Goal: Book appointment/travel/reservation

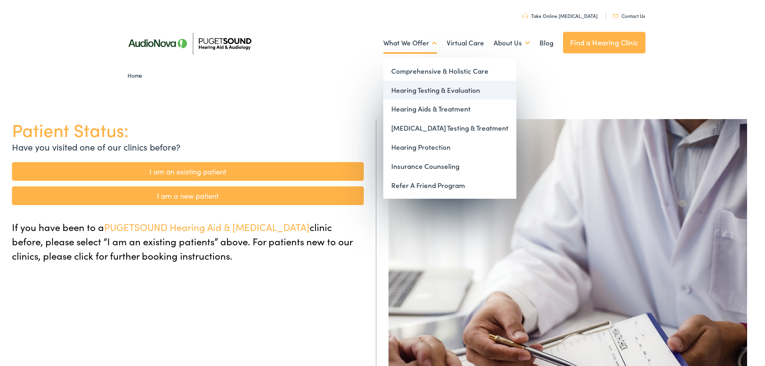
click at [414, 91] on link "Hearing Testing & Evaluation" at bounding box center [449, 90] width 133 height 19
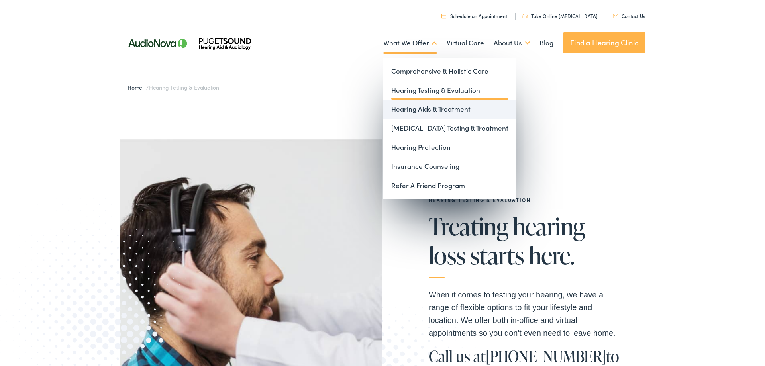
click at [418, 106] on link "Hearing Aids & Treatment" at bounding box center [449, 109] width 133 height 19
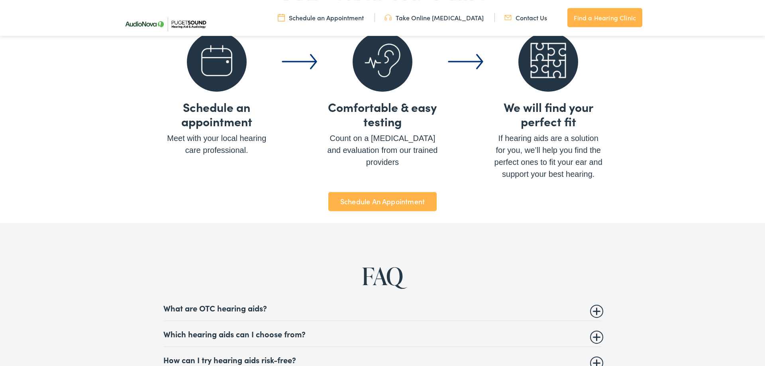
scroll to position [3089, 0]
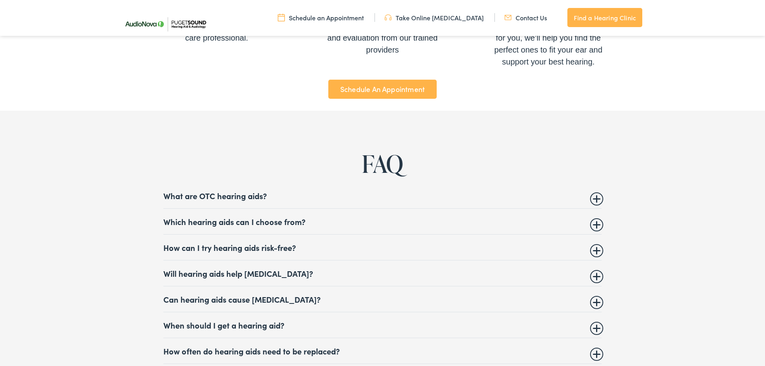
click at [236, 217] on summary "Which hearing aids can I choose from?" at bounding box center [382, 222] width 438 height 10
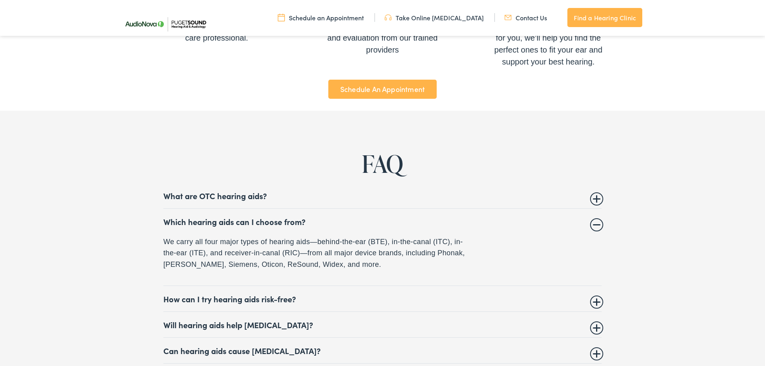
click at [289, 294] on summary "How can I try hearing aids risk-free?" at bounding box center [382, 299] width 438 height 10
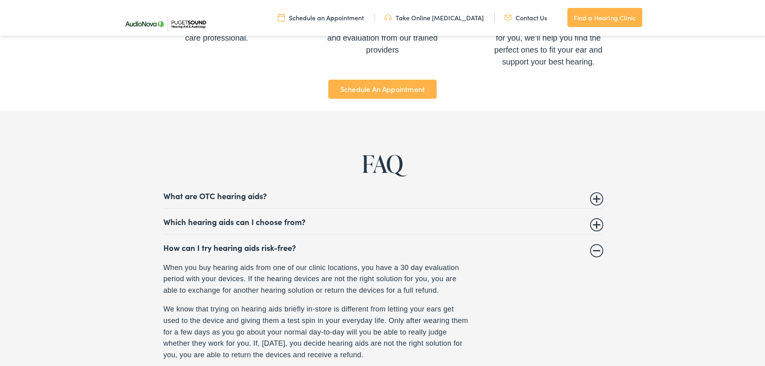
click at [278, 217] on summary "Which hearing aids can I choose from?" at bounding box center [382, 222] width 438 height 10
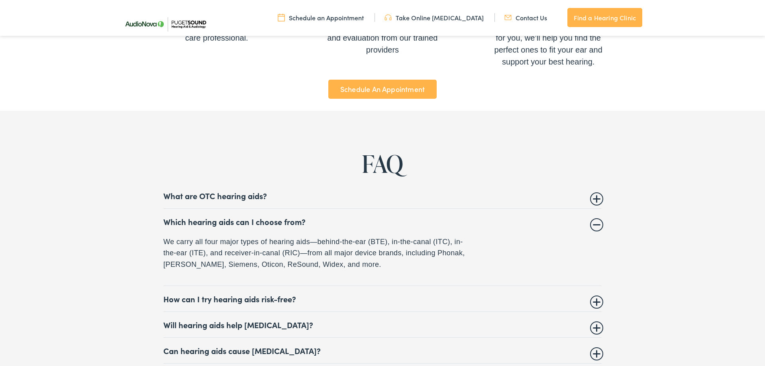
click at [379, 260] on p "We carry all four major types of hearing aids—behind-the-ear (BTE), in-the-cana…" at bounding box center [316, 253] width 307 height 34
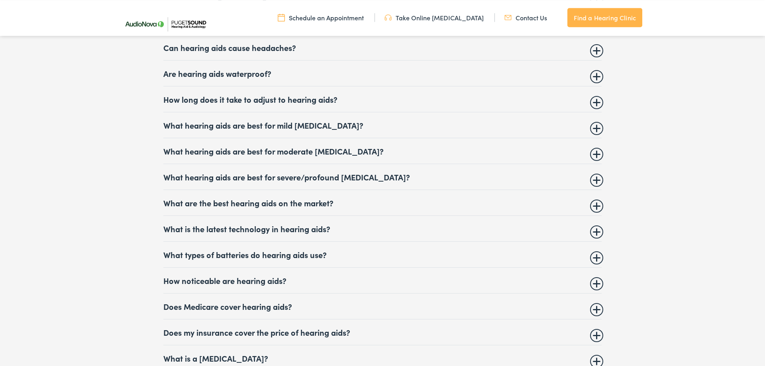
scroll to position [3496, 0]
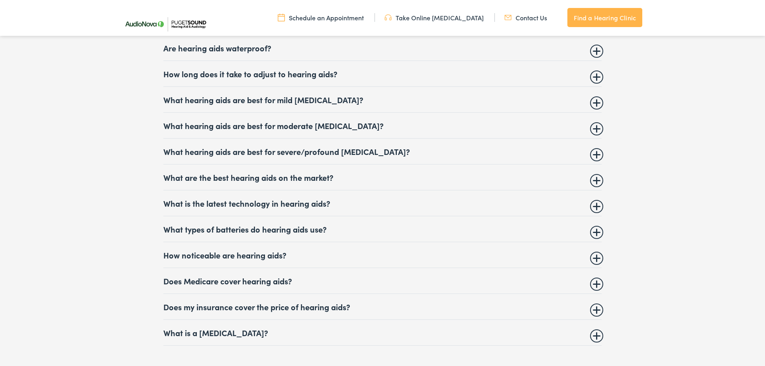
click at [251, 73] on summary "How long does it take to adjust to hearing aids?" at bounding box center [382, 74] width 438 height 10
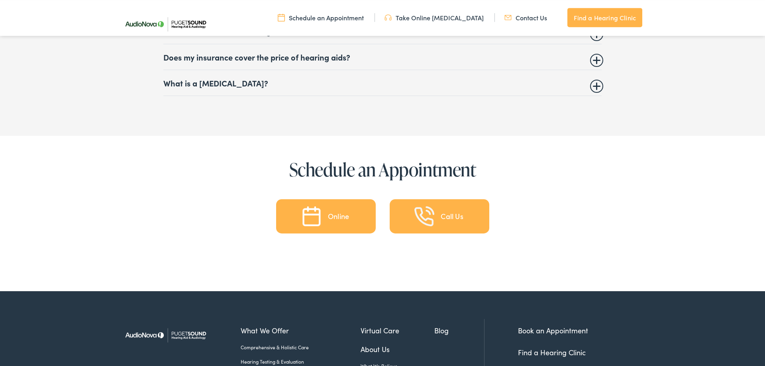
scroll to position [3769, 0]
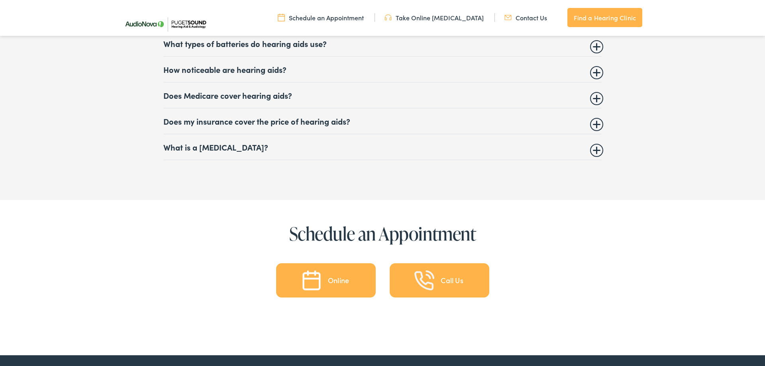
click at [330, 284] on div "Online" at bounding box center [338, 280] width 21 height 7
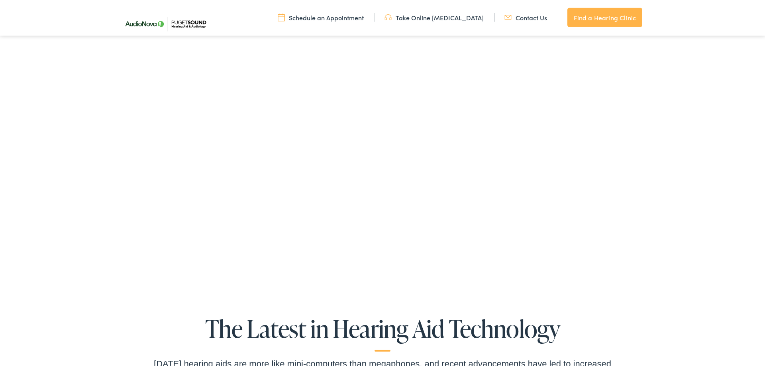
scroll to position [1454, 0]
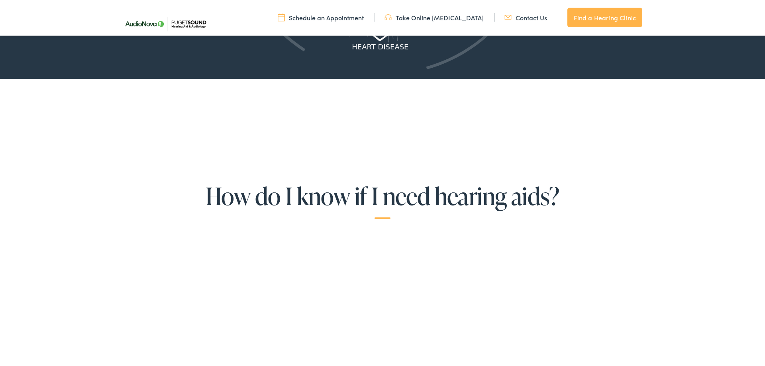
click at [601, 15] on link "Find a Hearing Clinic" at bounding box center [604, 17] width 75 height 19
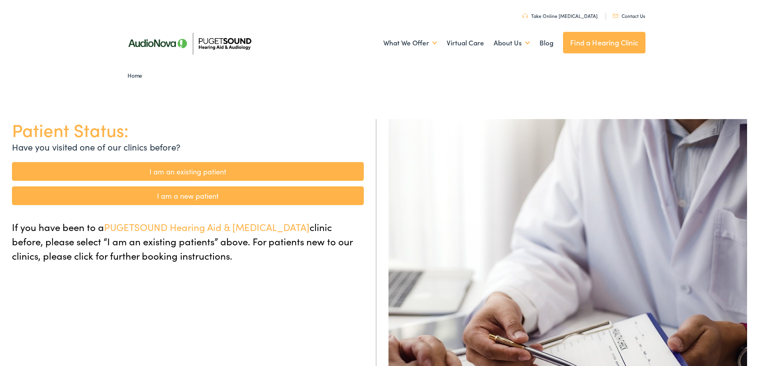
click at [191, 197] on link "I am a new patient" at bounding box center [188, 195] width 352 height 19
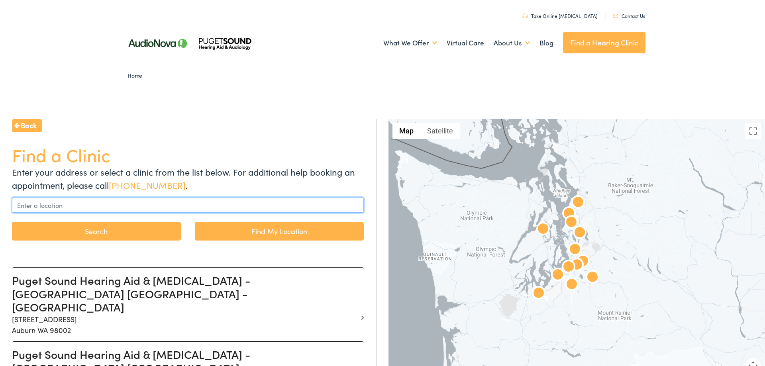
click at [114, 204] on input "text" at bounding box center [188, 205] width 352 height 15
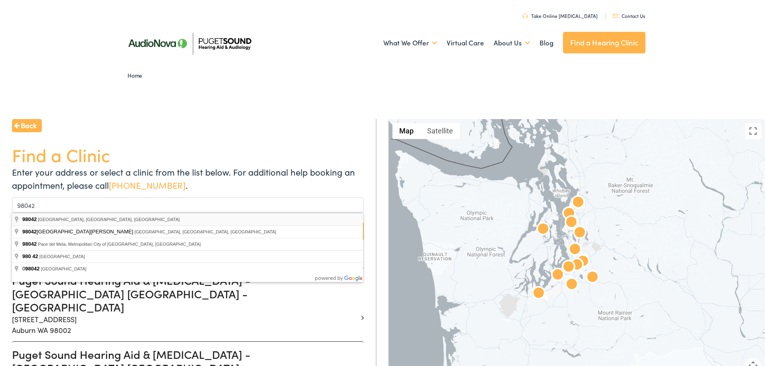
type input "Kent, WA 98042, USA"
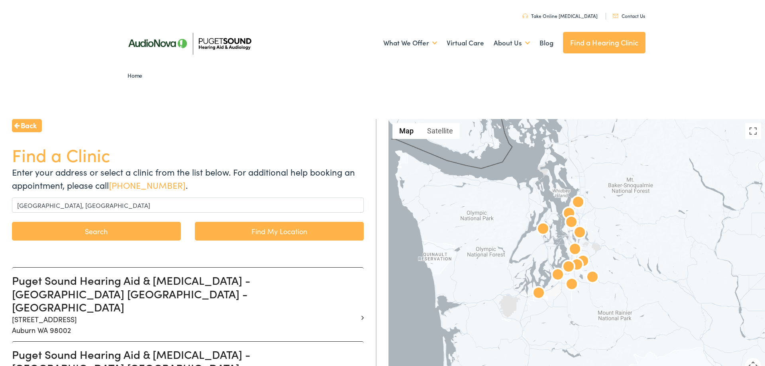
click at [93, 232] on button "Search" at bounding box center [96, 231] width 169 height 19
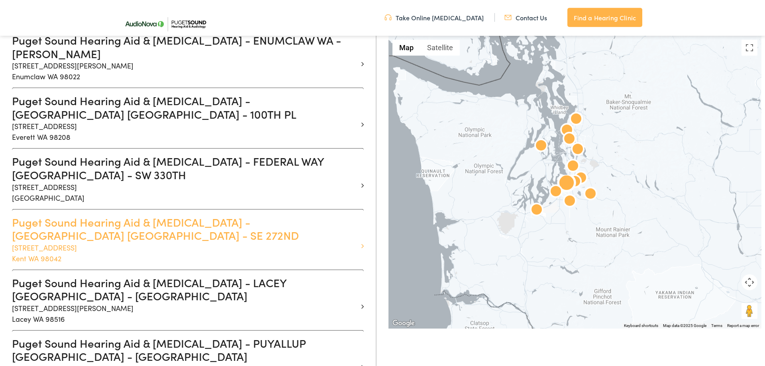
scroll to position [447, 0]
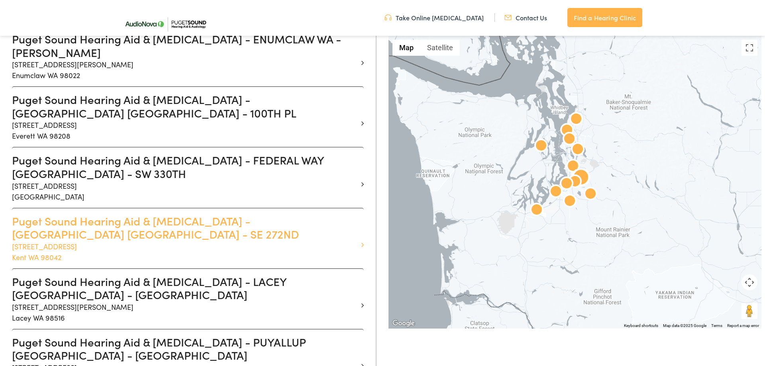
click at [113, 214] on h3 "Puget Sound Hearing Aid & Audiology - KENT WA - SE 272ND" at bounding box center [185, 227] width 346 height 27
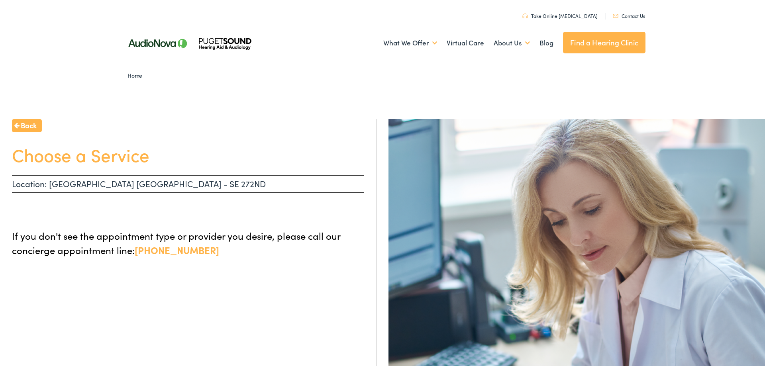
drag, startPoint x: 118, startPoint y: 191, endPoint x: 128, endPoint y: 223, distance: 33.2
click at [118, 194] on div "Back Choose a Service Location: KENT WA - SE 272ND If you don't see the appoint…" at bounding box center [188, 302] width 377 height 366
click at [142, 289] on div "Back Choose a Service Location: KENT WA - SE 272ND If you don't see the appoint…" at bounding box center [188, 302] width 377 height 366
drag, startPoint x: 215, startPoint y: 155, endPoint x: 215, endPoint y: 151, distance: 4.8
click at [215, 151] on h1 "Choose a Service" at bounding box center [188, 154] width 352 height 21
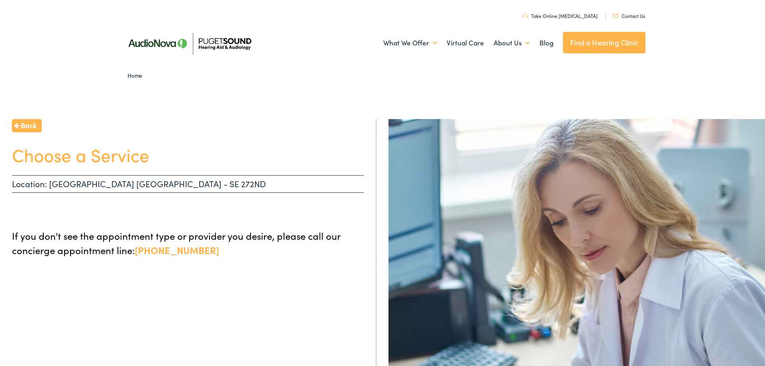
click at [184, 297] on div "Back Choose a Service Location: KENT WA - SE 272ND If you don't see the appoint…" at bounding box center [188, 302] width 377 height 366
click at [209, 302] on div "Back Choose a Service Location: KENT WA - SE 272ND If you don't see the appoint…" at bounding box center [188, 302] width 377 height 366
click at [224, 281] on div "Back Choose a Service Location: KENT WA - SE 272ND If you don't see the appoint…" at bounding box center [188, 302] width 377 height 366
click at [29, 126] on span "Back" at bounding box center [29, 125] width 16 height 11
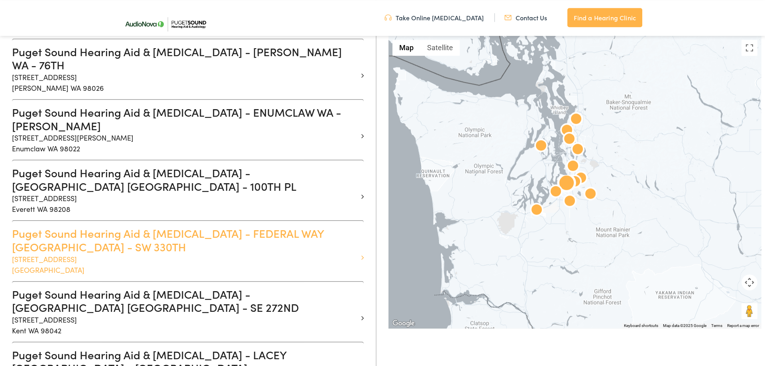
scroll to position [406, 0]
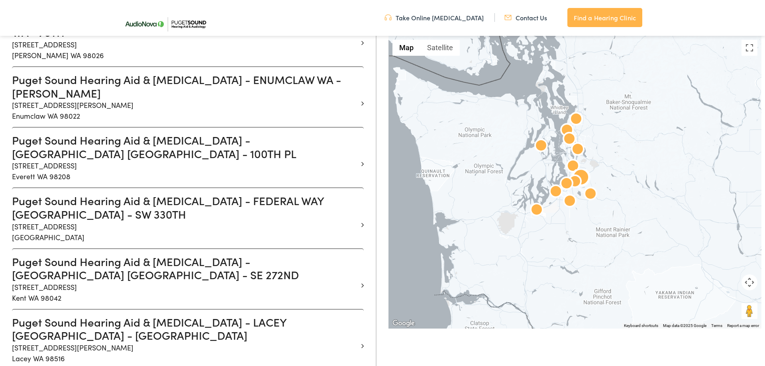
click at [114, 255] on h3 "Puget Sound Hearing Aid & Audiology - KENT WA - SE 272ND" at bounding box center [185, 268] width 346 height 27
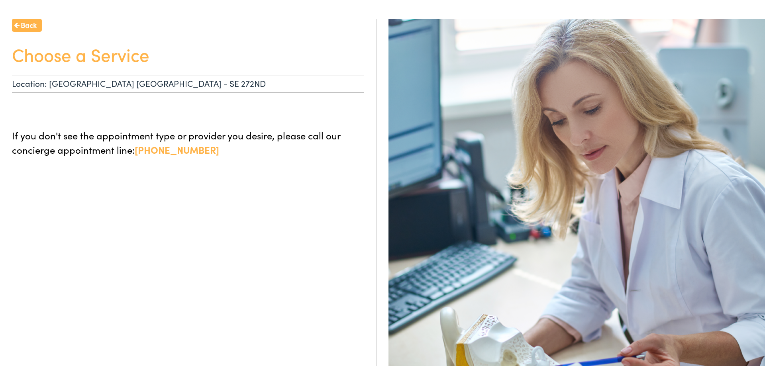
scroll to position [8, 0]
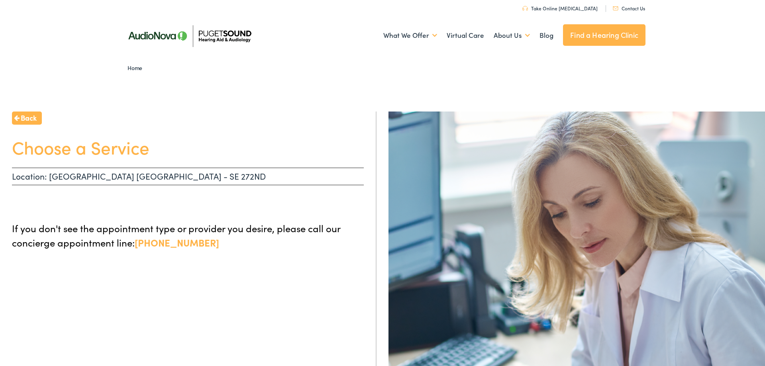
click at [624, 9] on link "Contact Us" at bounding box center [629, 8] width 32 height 7
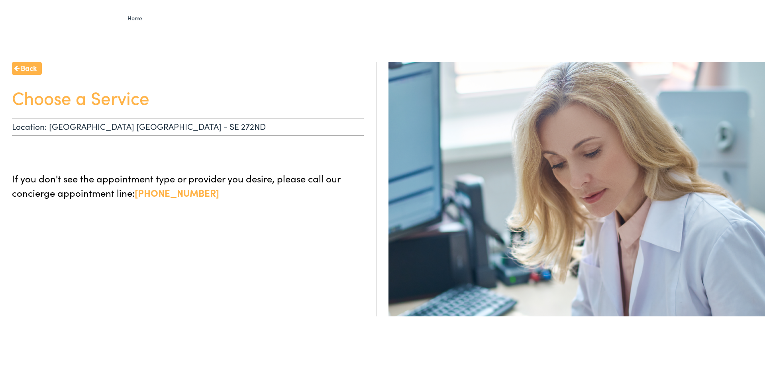
scroll to position [57, 0]
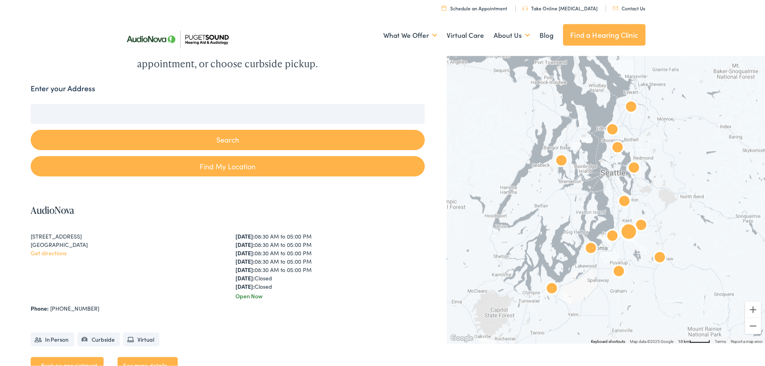
scroll to position [122, 0]
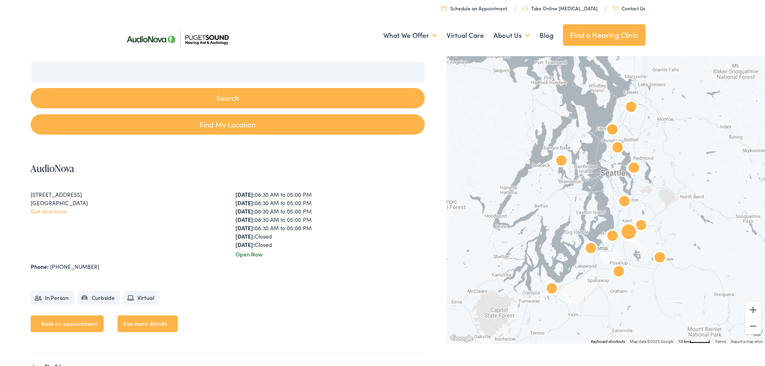
click at [316, 302] on ul "In Person Curbside Virtual" at bounding box center [228, 294] width 394 height 26
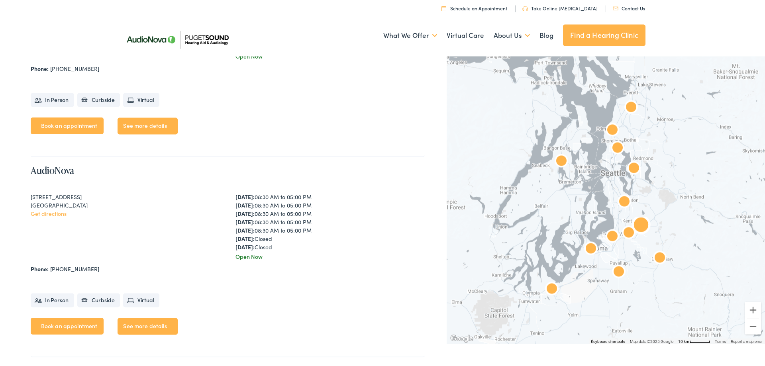
scroll to position [1341, 0]
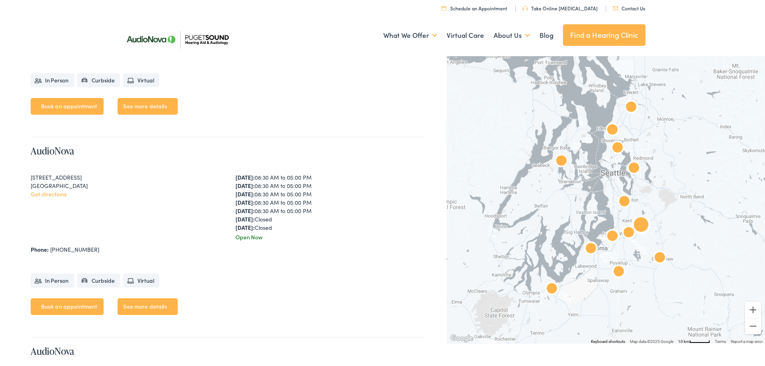
click at [251, 279] on ul "In Person Curbside Virtual" at bounding box center [228, 277] width 394 height 26
drag, startPoint x: 28, startPoint y: 177, endPoint x: 96, endPoint y: 186, distance: 68.4
click at [96, 186] on div "Search Enter your Address Search Find My Location Clear Search ← Move left → Mo…" at bounding box center [382, 201] width 765 height 2758
copy div "15215 SE 272nd St #104 Kent, WA 98042"
